Goal: Task Accomplishment & Management: Use online tool/utility

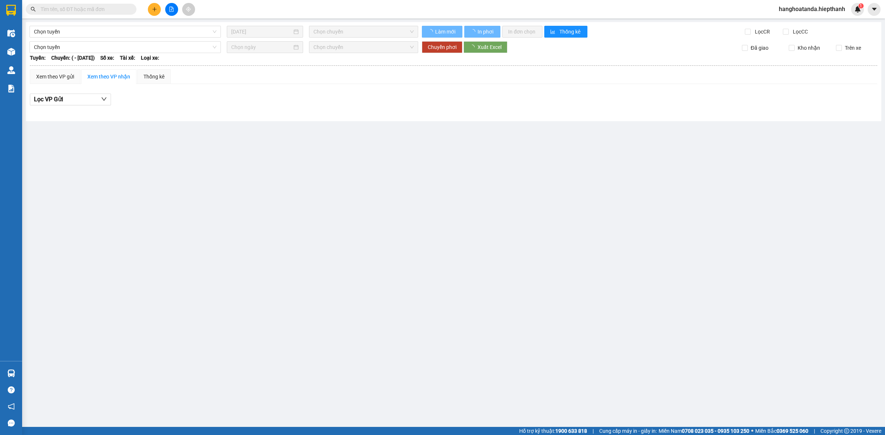
click at [244, 60] on div "Tuyến: Chuyến: ( - [DATE]) Số xe: Tài xế: Loại xe:" at bounding box center [453, 58] width 847 height 8
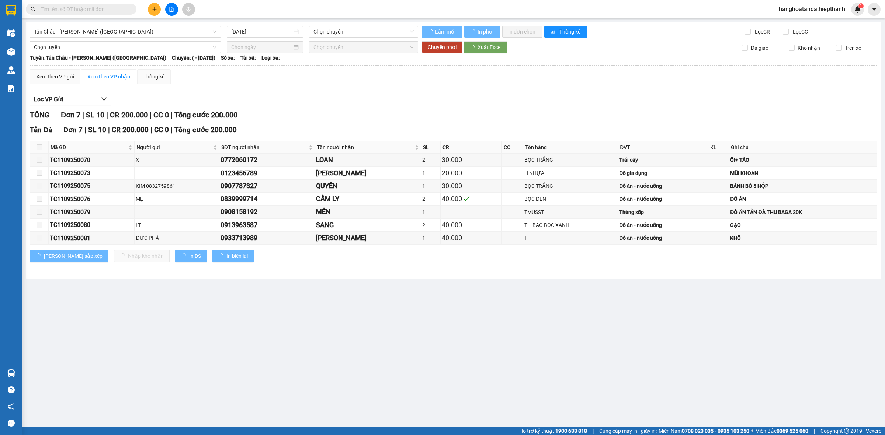
click at [161, 39] on div "[GEOGRAPHIC_DATA] - [GEOGRAPHIC_DATA] ([GEOGRAPHIC_DATA]) [DATE] Chọn chuyến Là…" at bounding box center [453, 150] width 855 height 257
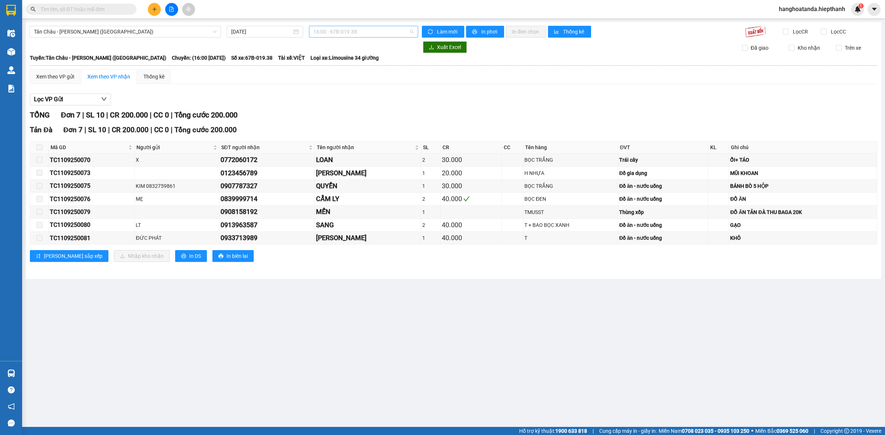
click at [390, 33] on span "16:00 - 67B-019.38" at bounding box center [363, 31] width 100 height 11
click at [342, 119] on div "16:00 - 67B-019.38" at bounding box center [342, 117] width 58 height 8
click at [368, 37] on span "16:00 - 67B-019.38" at bounding box center [363, 31] width 100 height 11
click at [335, 124] on div "20:00 - 67H-040.47" at bounding box center [342, 129] width 66 height 12
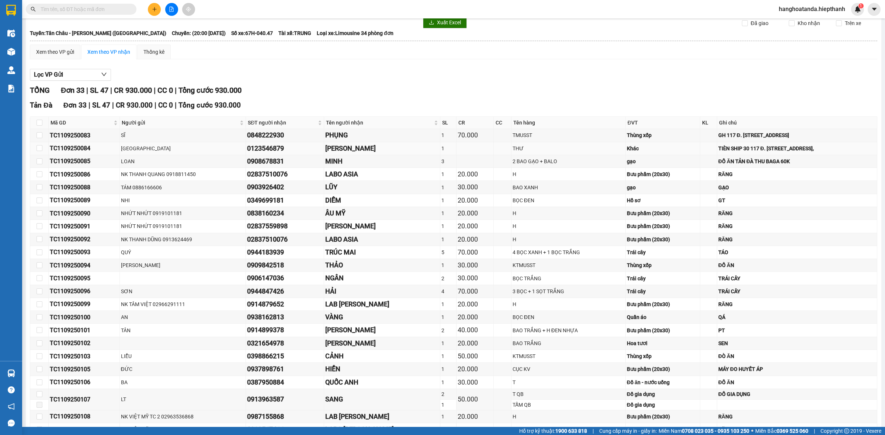
scroll to position [46, 0]
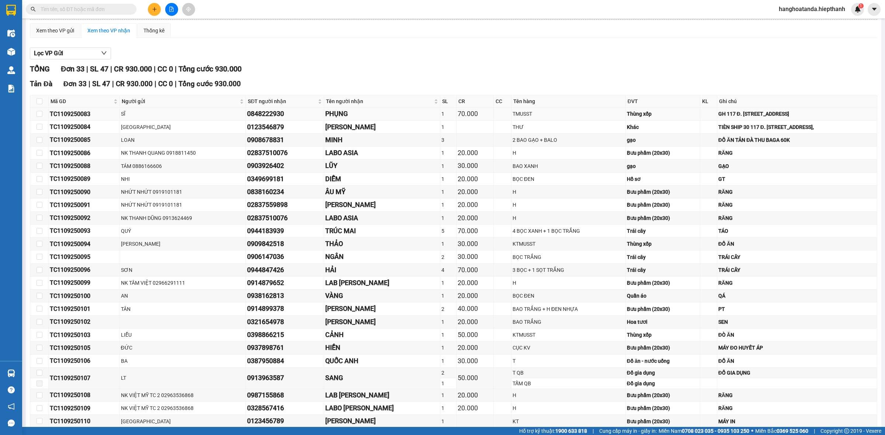
click at [815, 116] on div "GH 117 Đ. [STREET_ADDRESS]" at bounding box center [796, 114] width 157 height 8
drag, startPoint x: 828, startPoint y: 115, endPoint x: 668, endPoint y: 117, distance: 159.6
click at [718, 117] on div "GH 117 Đ. [STREET_ADDRESS]" at bounding box center [796, 114] width 157 height 8
click at [770, 159] on td "RĂNG" at bounding box center [797, 153] width 160 height 13
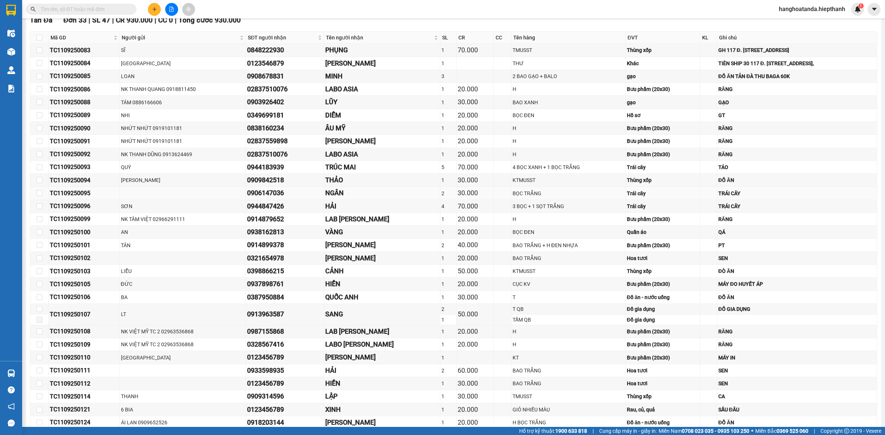
scroll to position [0, 0]
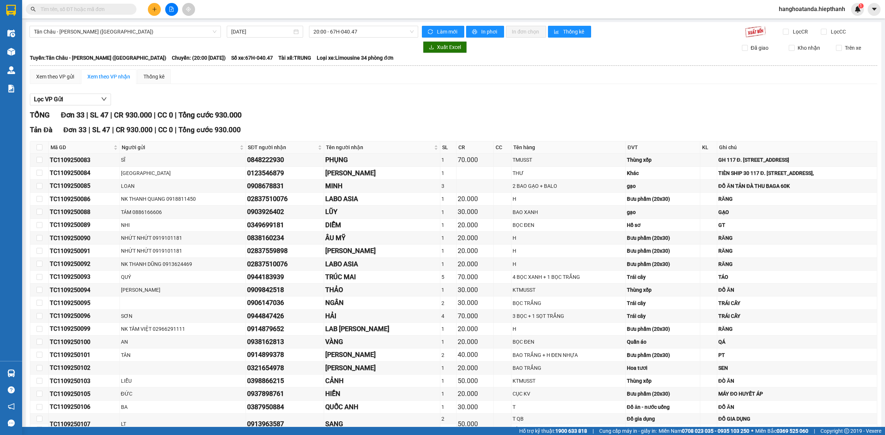
click at [803, 152] on th "Ghi chú" at bounding box center [797, 148] width 160 height 12
drag, startPoint x: 822, startPoint y: 155, endPoint x: 648, endPoint y: 161, distance: 174.1
click at [648, 161] on tr "TC1109250083 SĨ 0848222930 PHỤNG 1 70.000 TMUSST Thùng xốp GH 117 Đ. [STREET_AD…" at bounding box center [453, 160] width 847 height 13
click at [648, 161] on div "Thùng xốp" at bounding box center [663, 160] width 72 height 8
click at [344, 27] on span "20:00 - 67H-040.47" at bounding box center [363, 31] width 100 height 11
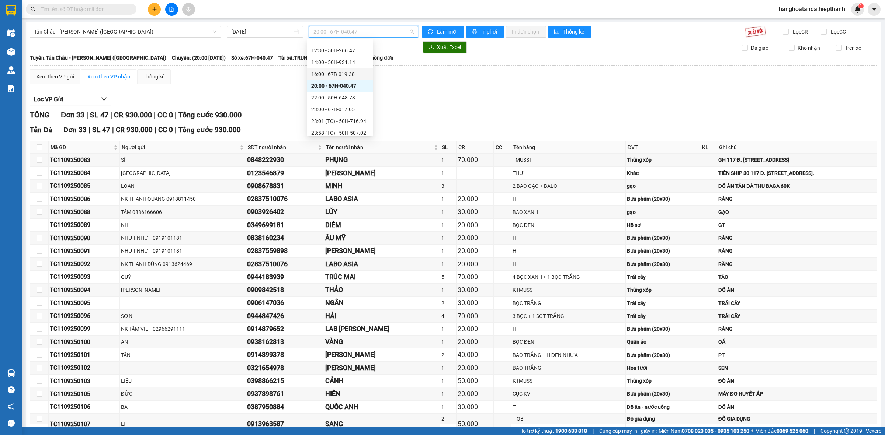
scroll to position [46, 0]
click at [350, 97] on div "22:00 - 50H-648.73" at bounding box center [340, 95] width 58 height 8
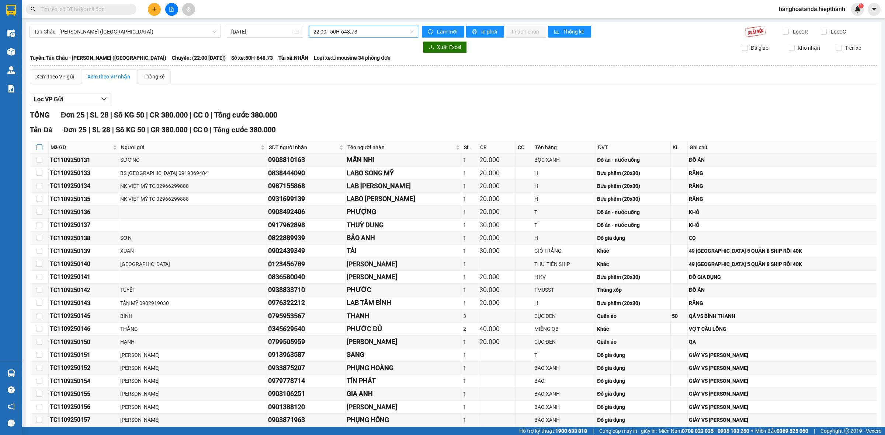
click at [39, 148] on input "checkbox" at bounding box center [39, 148] width 6 height 6
checkbox input "true"
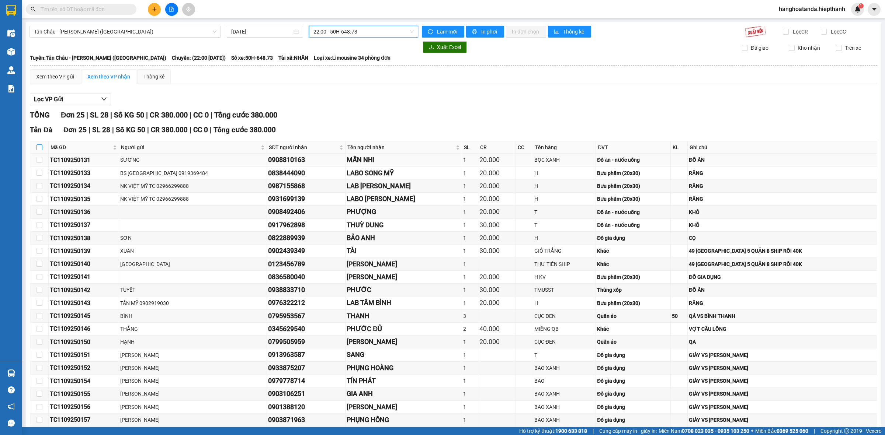
checkbox input "true"
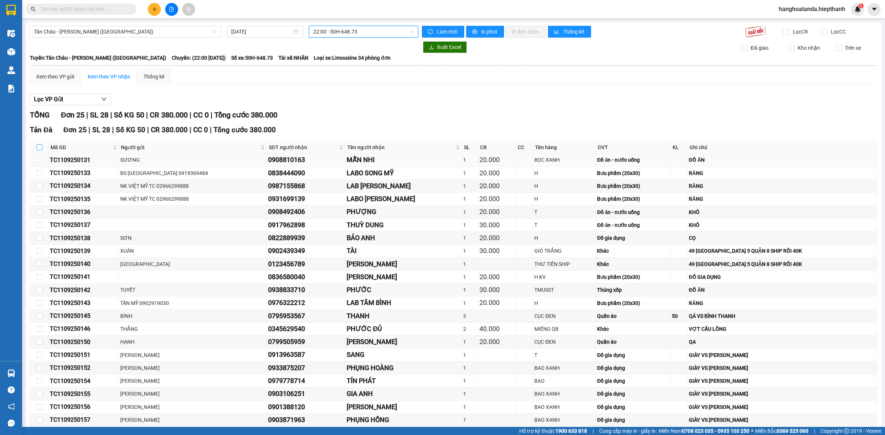
checkbox input "true"
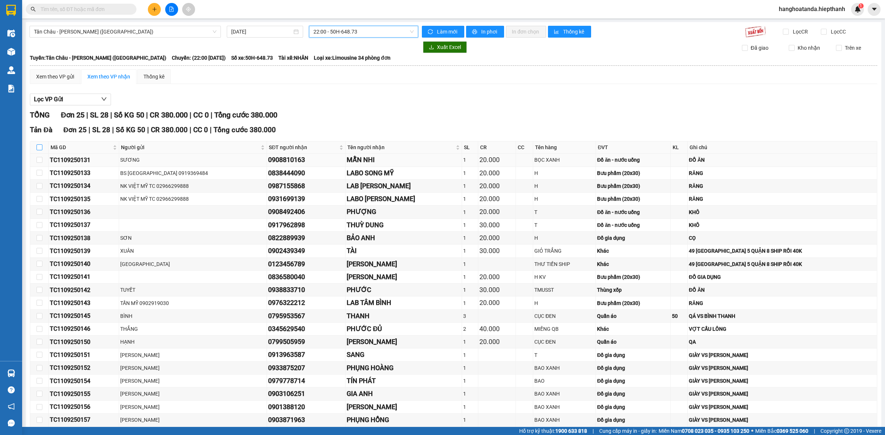
checkbox input "true"
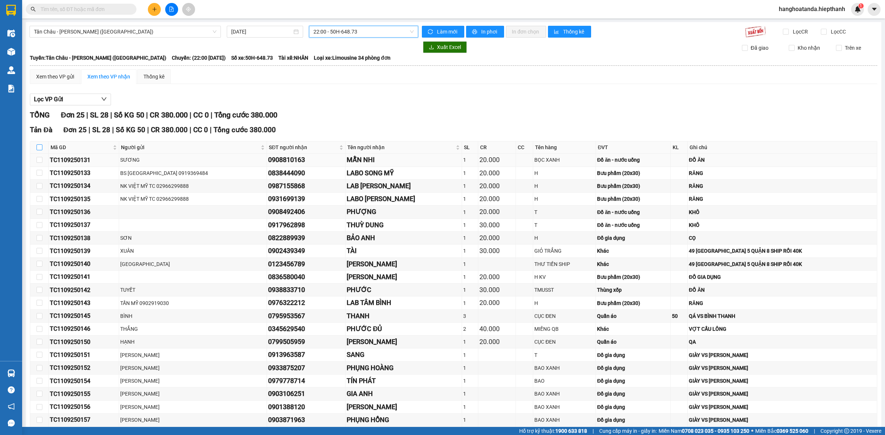
checkbox input "true"
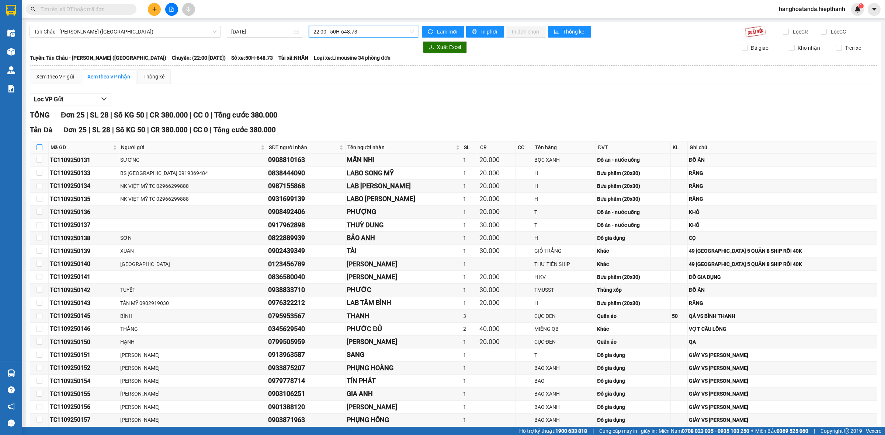
checkbox input "true"
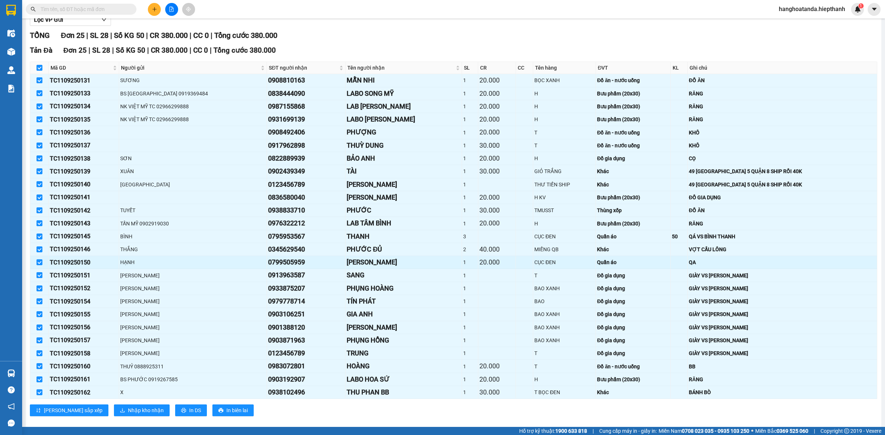
scroll to position [92, 0]
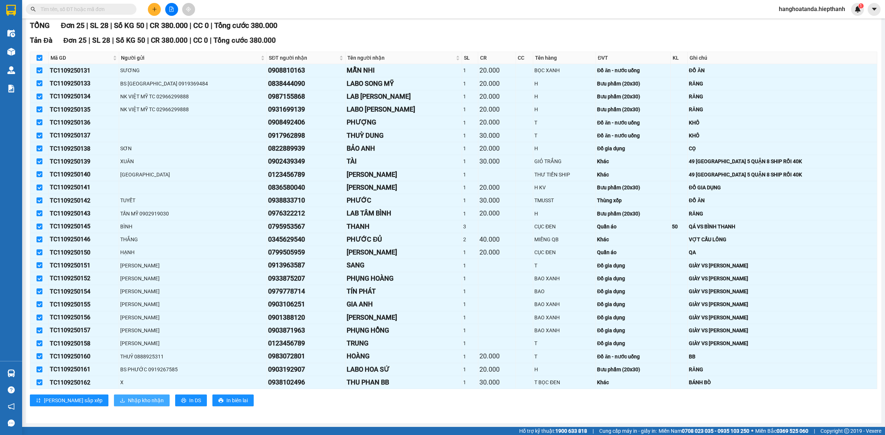
click at [128, 401] on span "Nhập kho nhận" at bounding box center [146, 401] width 36 height 8
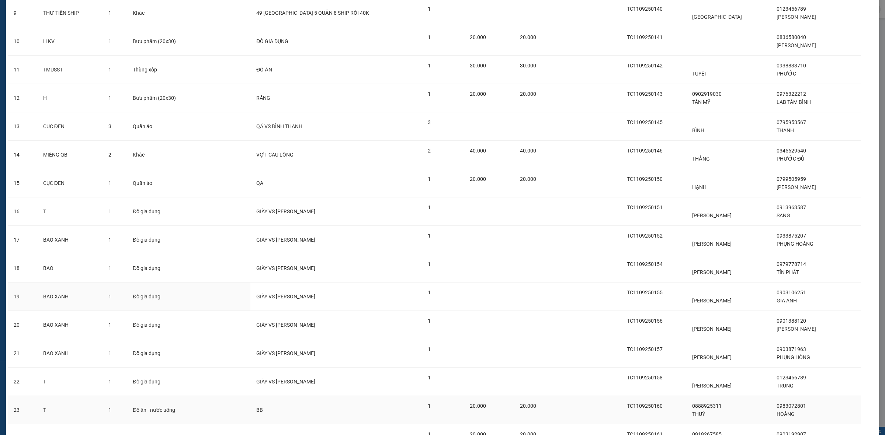
scroll to position [392, 0]
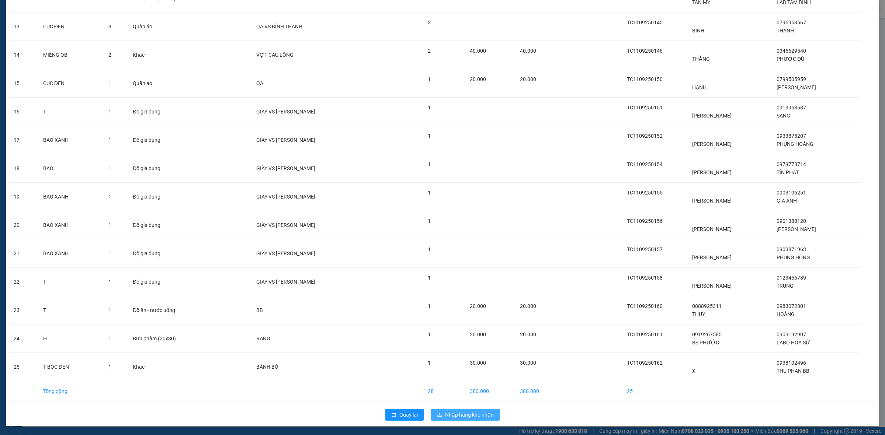
click at [453, 415] on span "Nhập hàng kho nhận" at bounding box center [469, 415] width 49 height 8
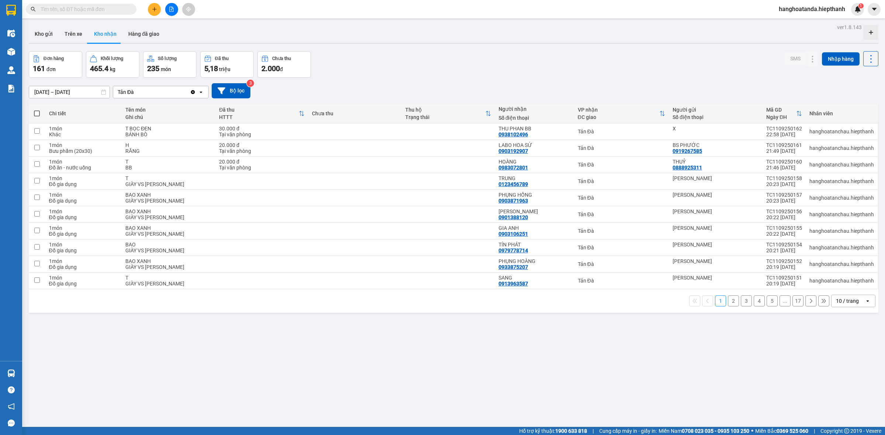
click at [121, 8] on input "text" at bounding box center [84, 9] width 87 height 8
click at [168, 7] on button at bounding box center [171, 9] width 13 height 13
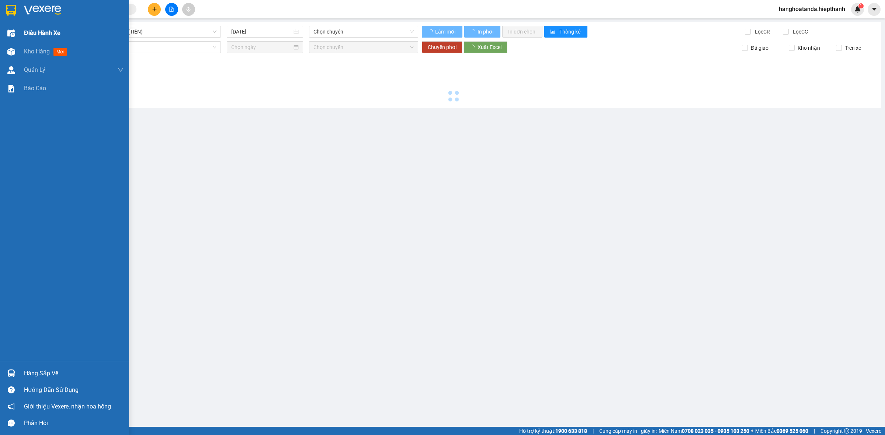
type input "12/09/2025"
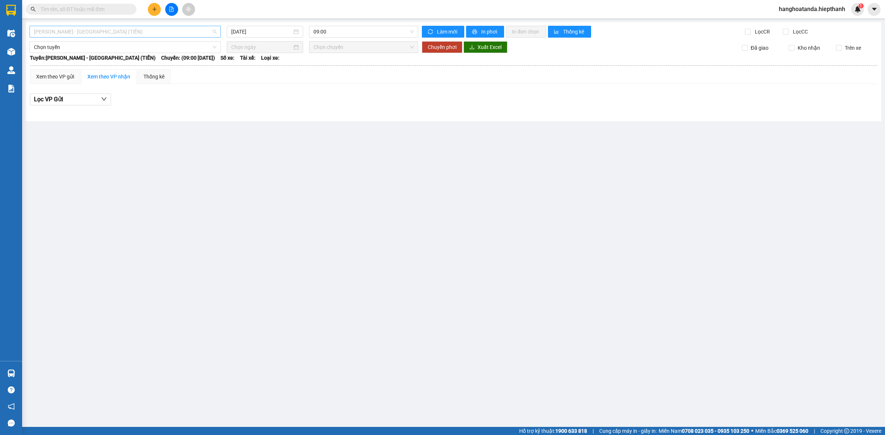
click at [142, 30] on span "Hồ Chí Minh - Tân Châu (TIỀN)" at bounding box center [125, 31] width 182 height 11
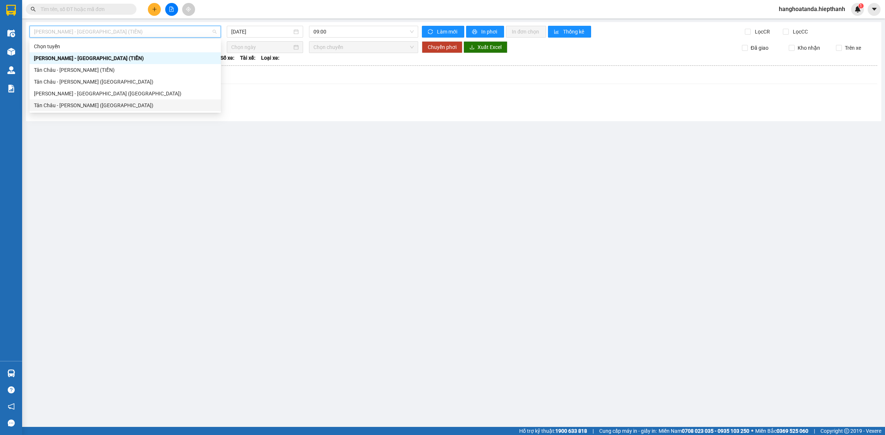
click at [100, 106] on div "Tân Châu - [PERSON_NAME] ([GEOGRAPHIC_DATA])" at bounding box center [125, 105] width 182 height 8
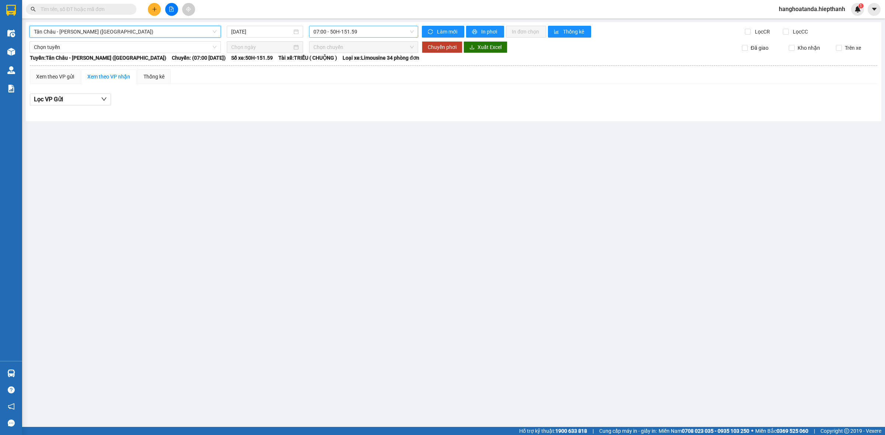
click at [348, 30] on span "07:00 - 50H-151.59" at bounding box center [363, 31] width 100 height 11
click at [235, 31] on input "12/09/2025" at bounding box center [261, 32] width 61 height 8
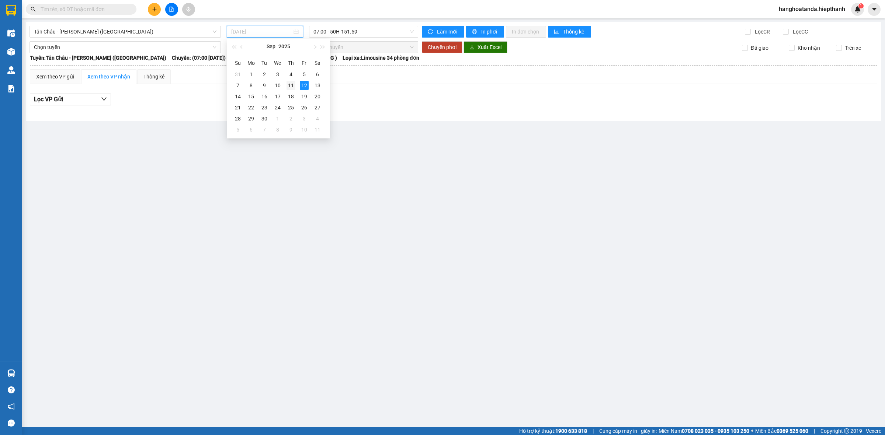
click at [292, 81] on div "11" at bounding box center [290, 85] width 9 height 9
type input "[DATE]"
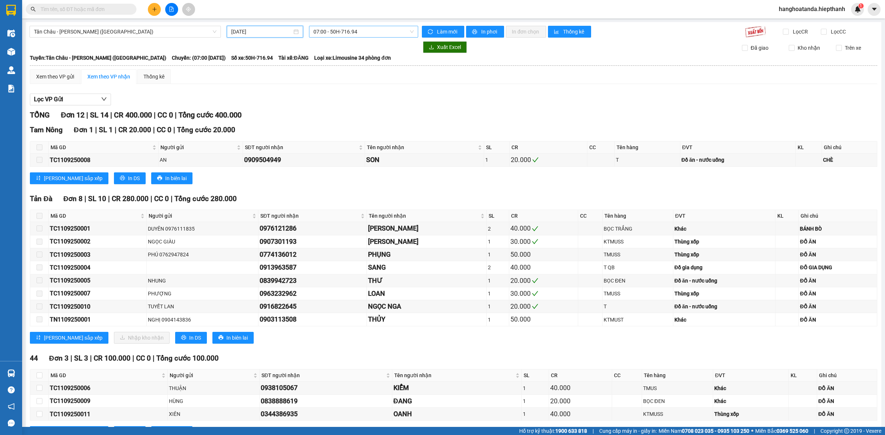
click at [336, 26] on div "07:00 - 50H-716.94" at bounding box center [363, 32] width 109 height 12
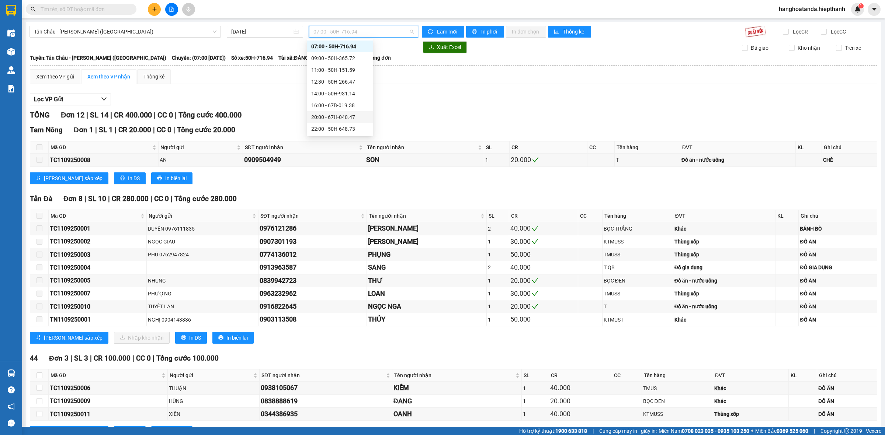
click at [325, 118] on div "20:00 - 67H-040.47" at bounding box center [340, 117] width 58 height 8
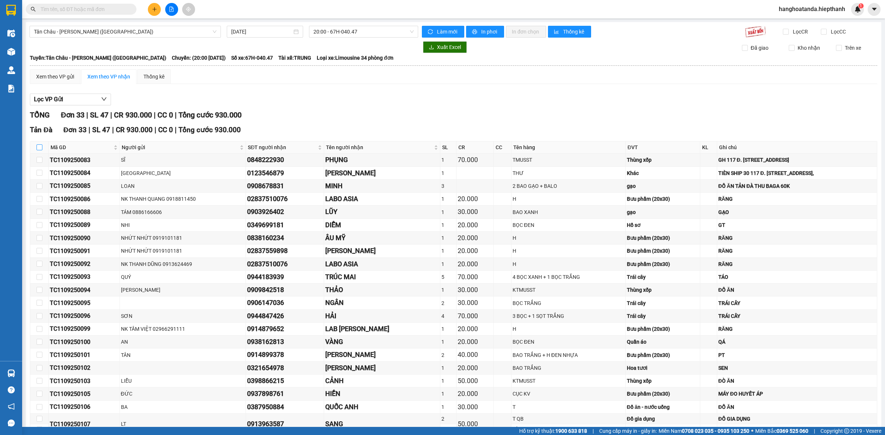
click at [39, 147] on input "checkbox" at bounding box center [39, 148] width 6 height 6
checkbox input "true"
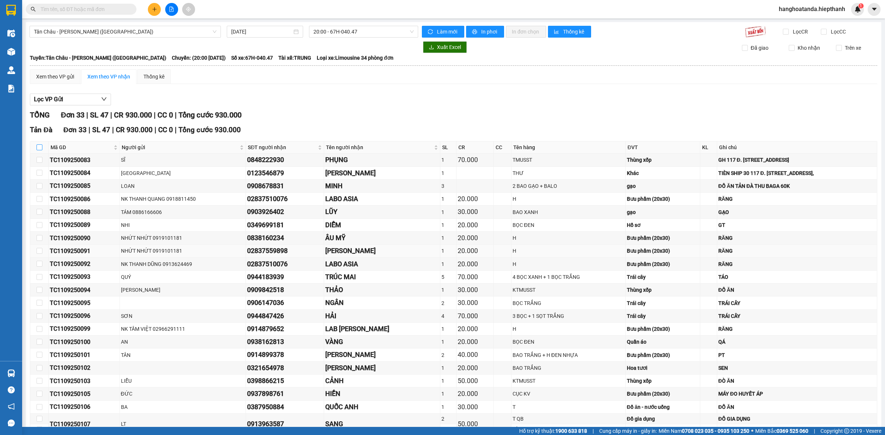
checkbox input "true"
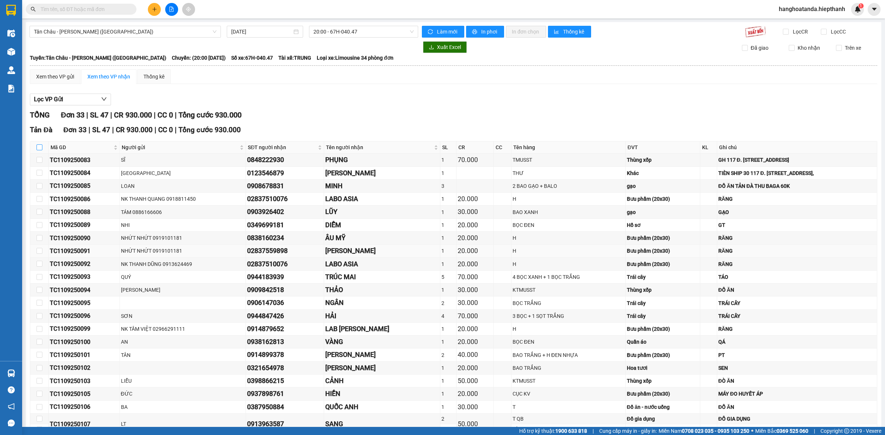
checkbox input "true"
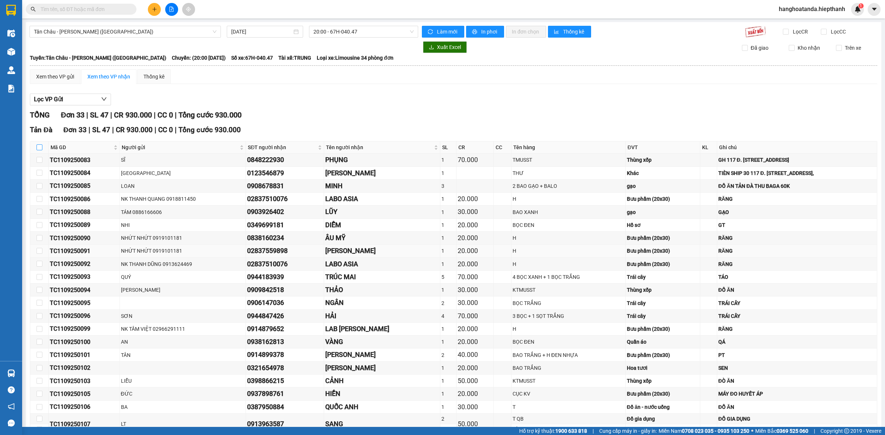
checkbox input "true"
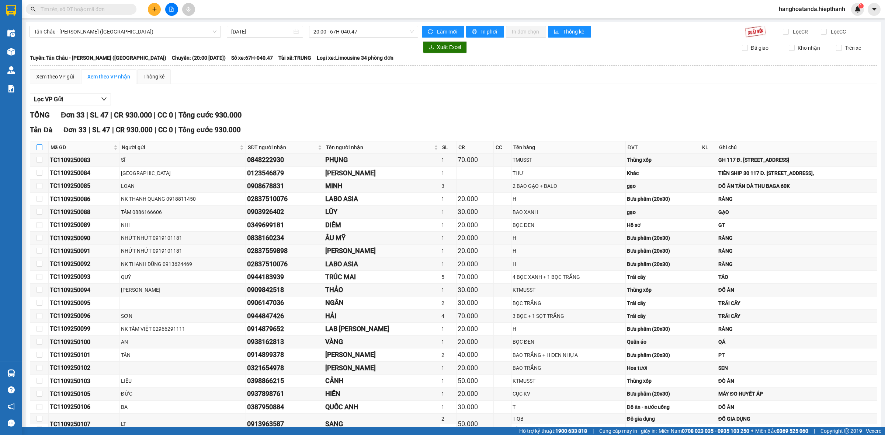
checkbox input "true"
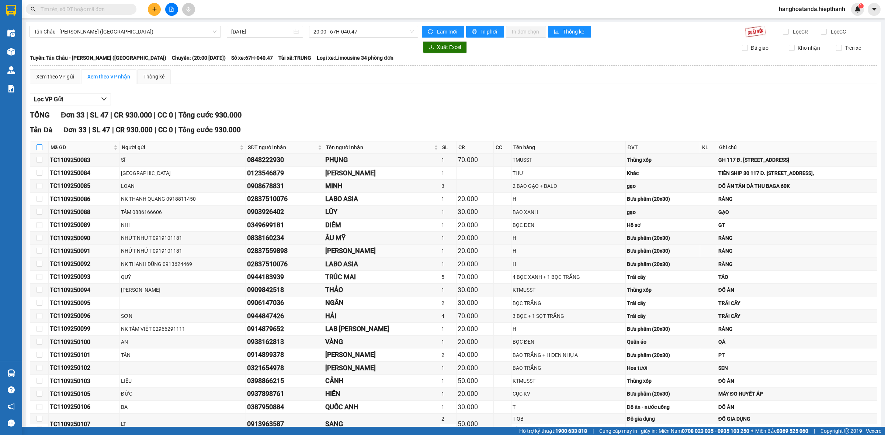
checkbox input "true"
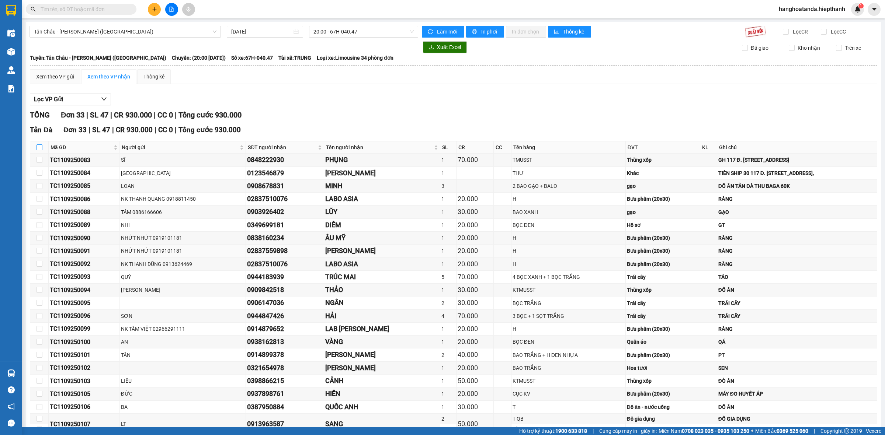
checkbox input "true"
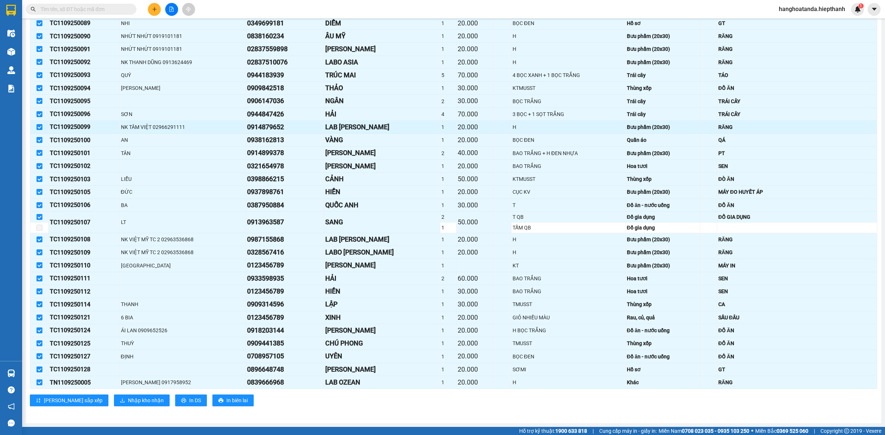
scroll to position [205, 0]
click at [114, 406] on button "Nhập kho nhận" at bounding box center [142, 401] width 56 height 12
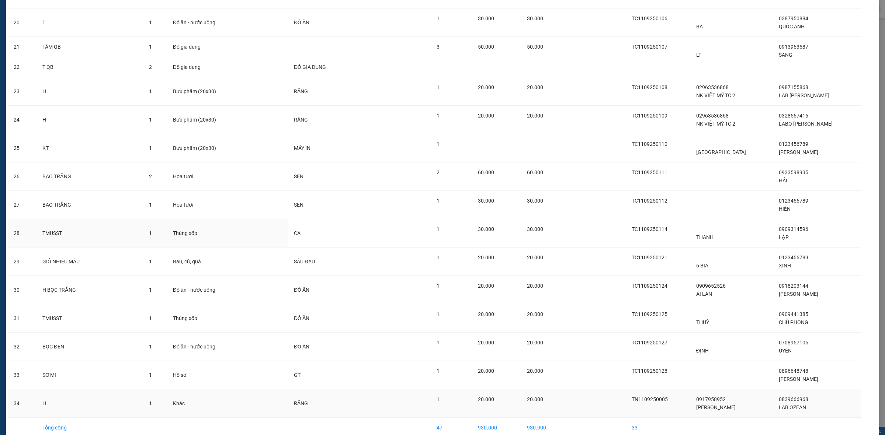
scroll to position [632, 0]
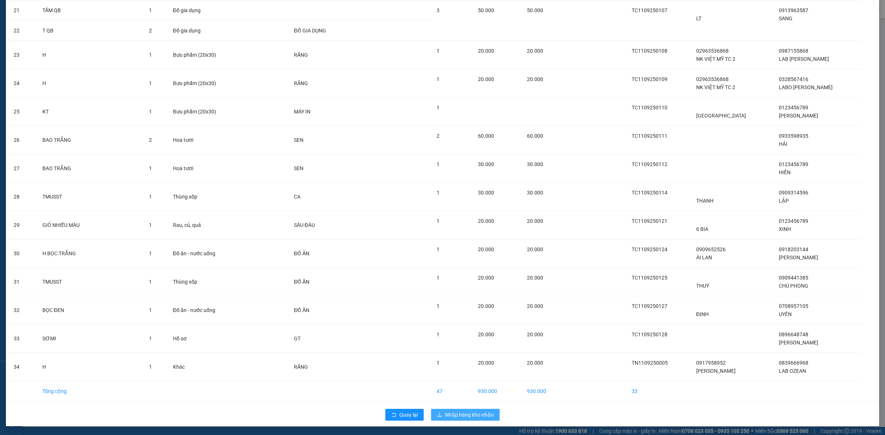
click at [461, 411] on span "Nhập hàng kho nhận" at bounding box center [469, 415] width 49 height 8
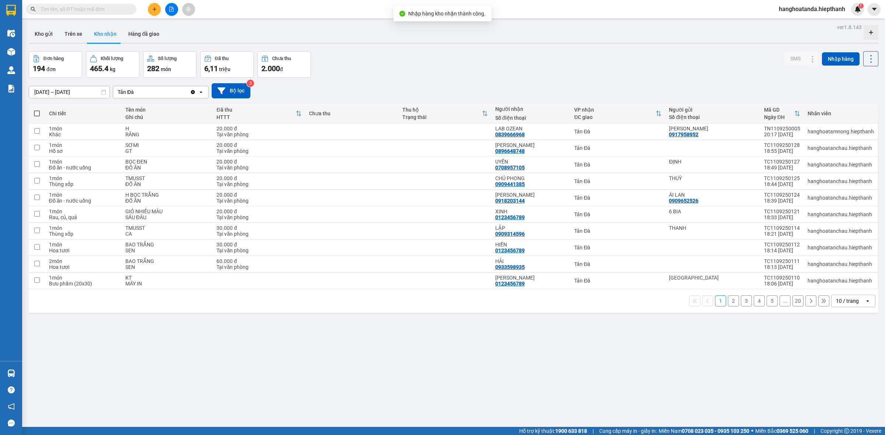
click at [95, 9] on input "text" at bounding box center [84, 9] width 87 height 8
click at [168, 10] on button at bounding box center [171, 9] width 13 height 13
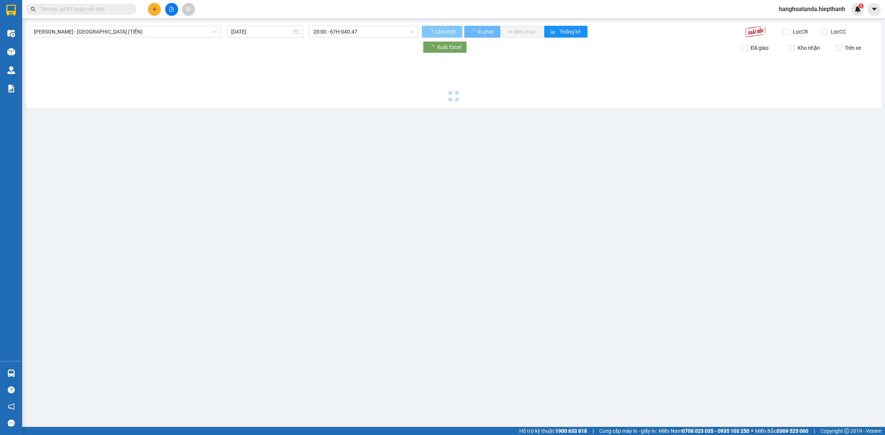
type input "12/09/2025"
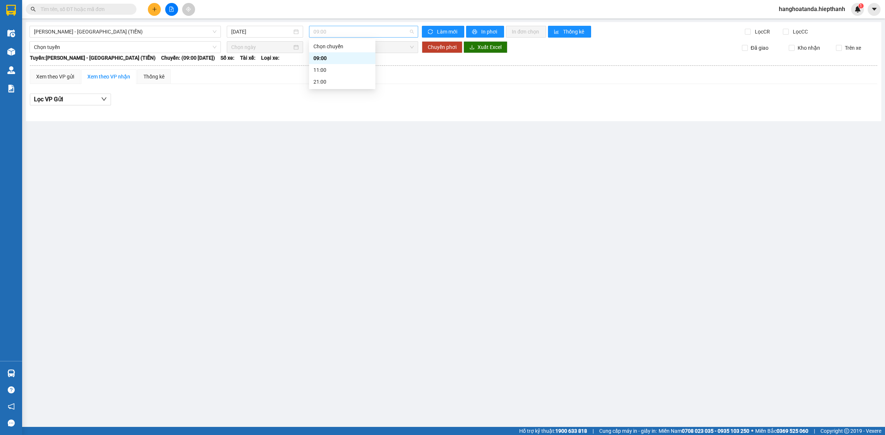
click at [377, 32] on span "09:00" at bounding box center [363, 31] width 100 height 11
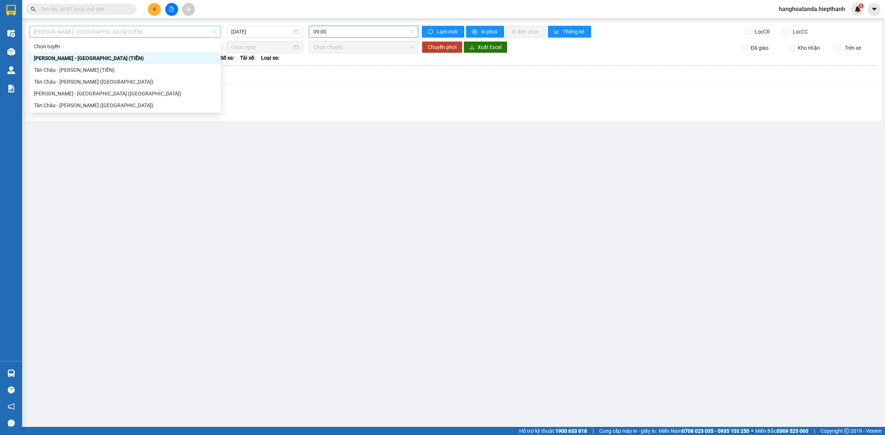
click at [174, 32] on span "Hồ Chí Minh - Tân Châu (TIỀN)" at bounding box center [125, 31] width 182 height 11
click at [143, 104] on div "Tân Châu - [PERSON_NAME] ([GEOGRAPHIC_DATA])" at bounding box center [125, 105] width 182 height 8
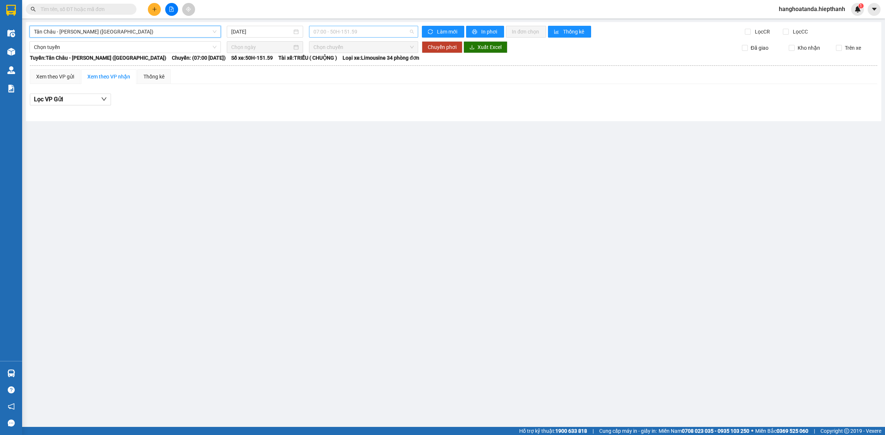
click at [360, 31] on span "07:00 - 50H-151.59" at bounding box center [363, 31] width 100 height 11
click at [337, 113] on div "16:00 - 50H-648.73" at bounding box center [342, 117] width 58 height 8
click at [260, 37] on div "12/09/2025" at bounding box center [265, 32] width 76 height 12
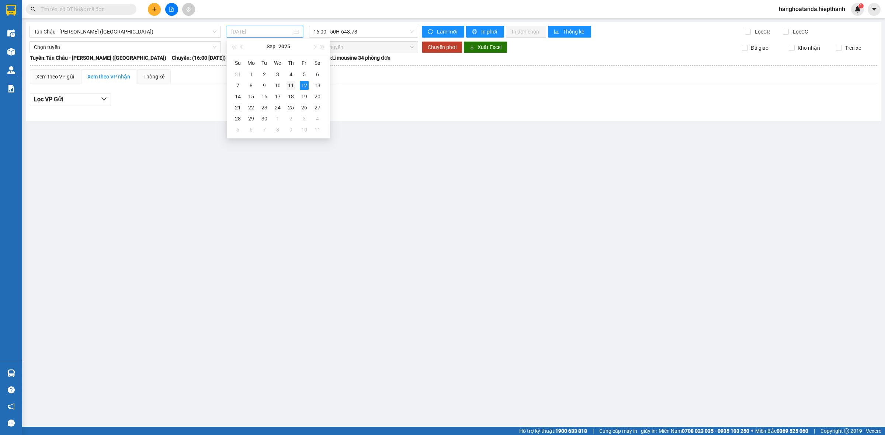
click at [292, 88] on div "11" at bounding box center [290, 85] width 9 height 9
type input "[DATE]"
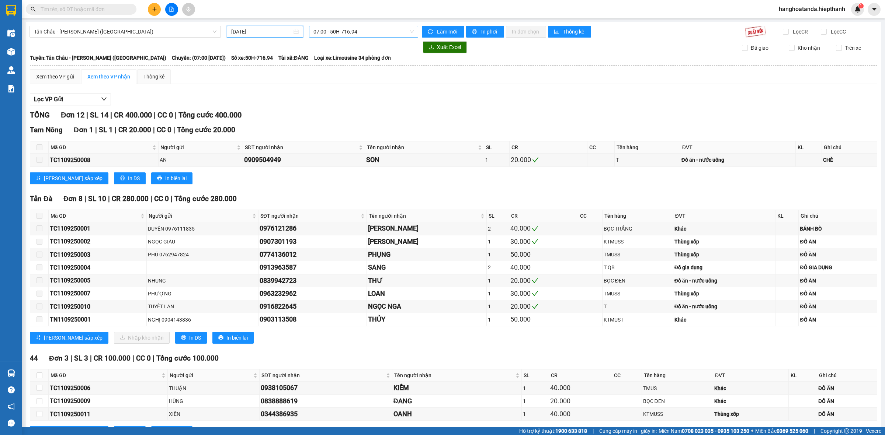
click at [358, 32] on span "07:00 - 50H-716.94" at bounding box center [363, 31] width 100 height 11
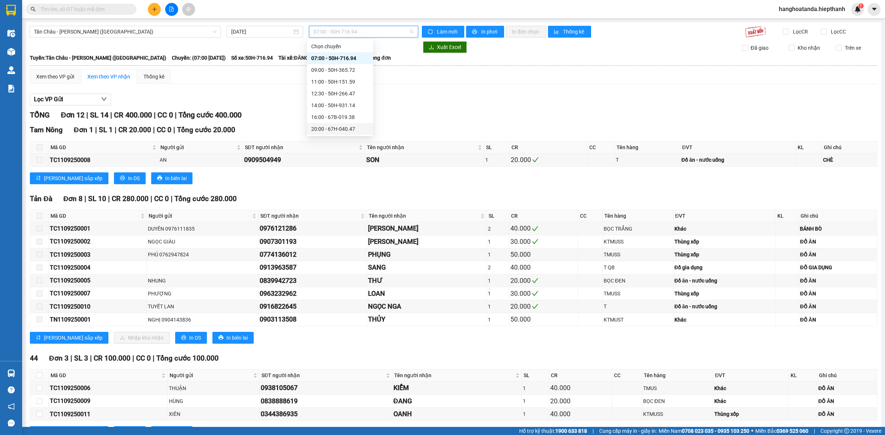
click at [338, 128] on div "20:00 - 67H-040.47" at bounding box center [340, 129] width 58 height 8
